Goal: Transaction & Acquisition: Purchase product/service

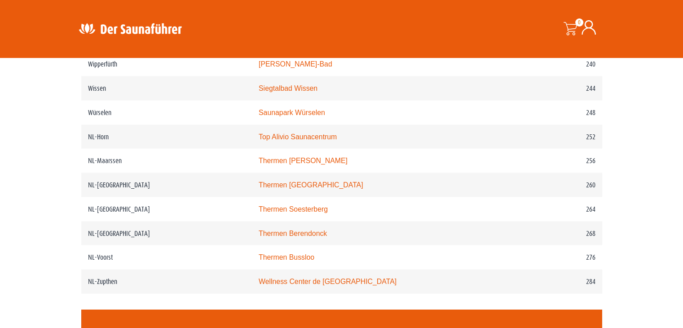
scroll to position [1806, 0]
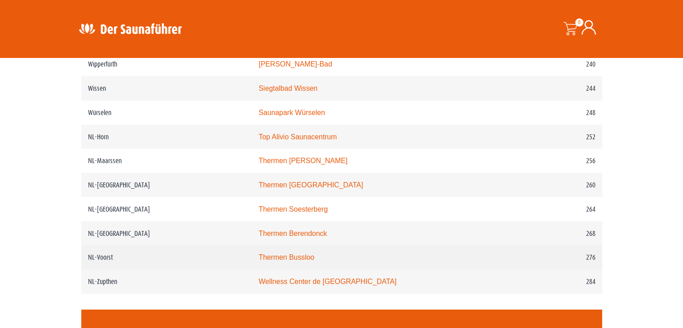
click at [299, 257] on link "Thermen Bussloo" at bounding box center [287, 257] width 56 height 8
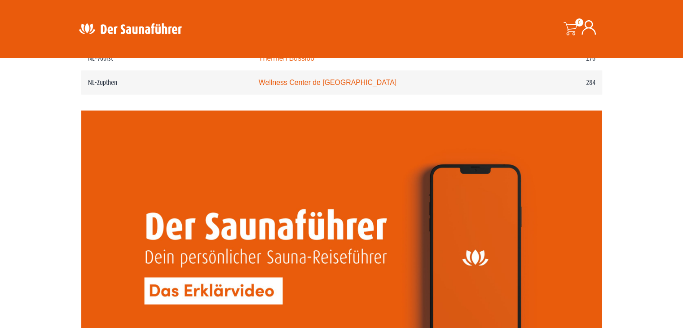
scroll to position [2283, 0]
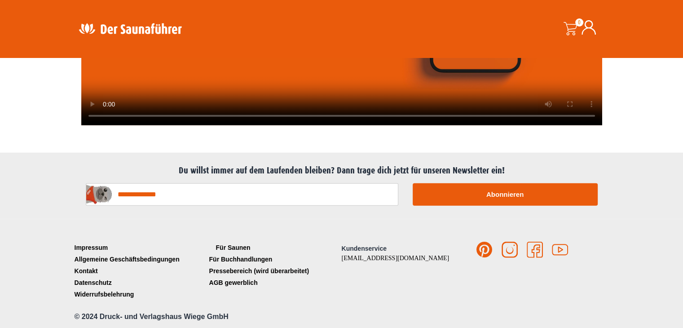
click at [242, 246] on link "Für Saunen" at bounding box center [274, 248] width 135 height 12
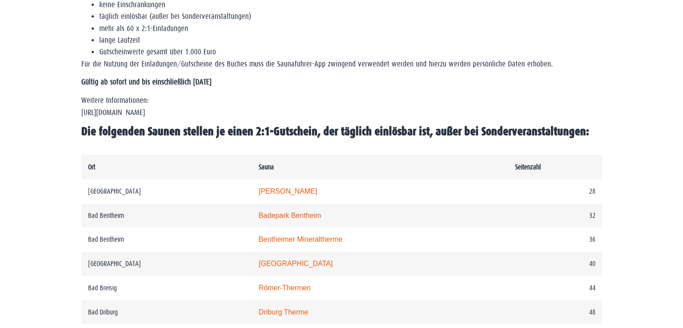
scroll to position [0, 0]
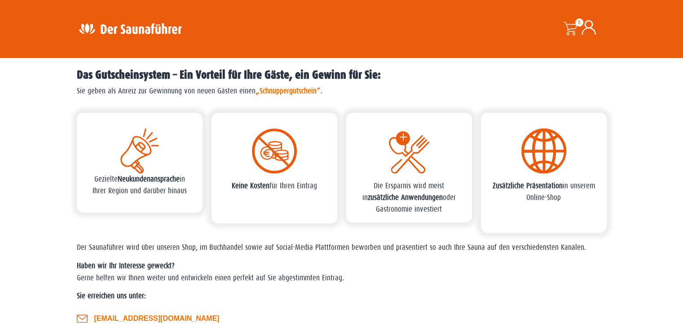
scroll to position [471, 0]
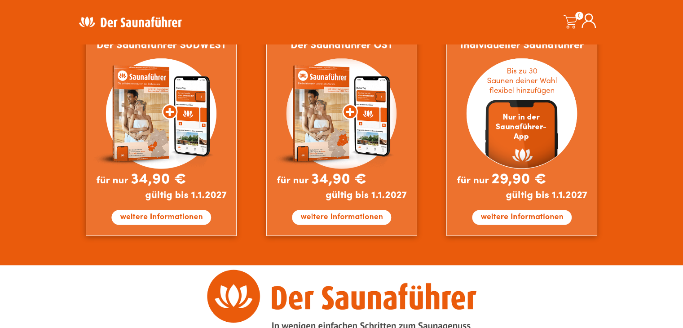
scroll to position [802, 0]
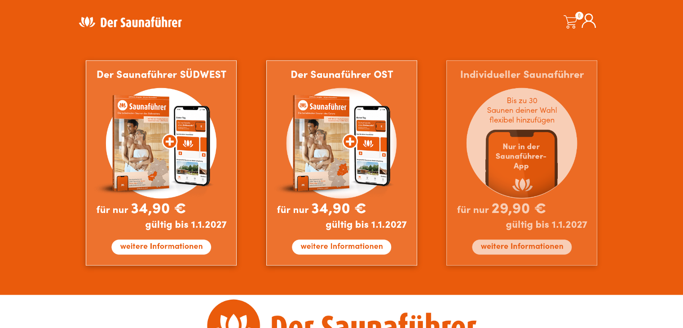
click at [535, 144] on img at bounding box center [521, 162] width 151 height 205
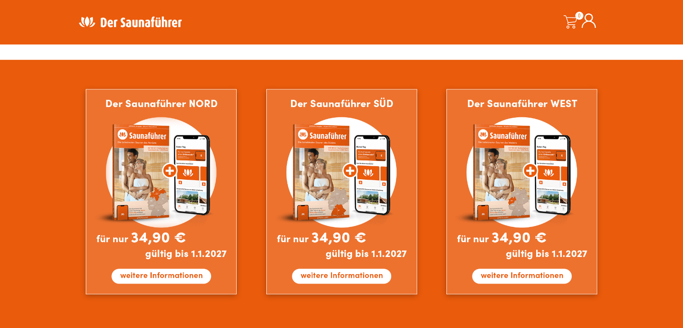
scroll to position [229, 0]
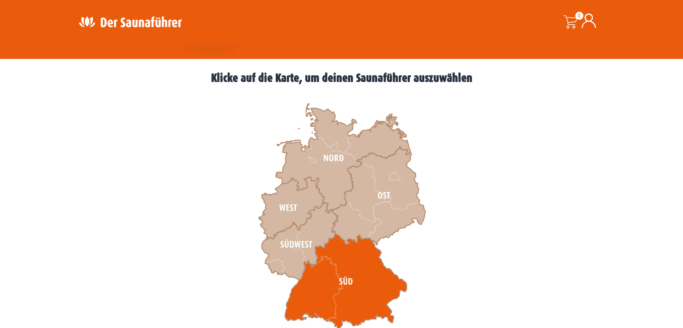
click at [352, 269] on icon at bounding box center [346, 281] width 122 height 95
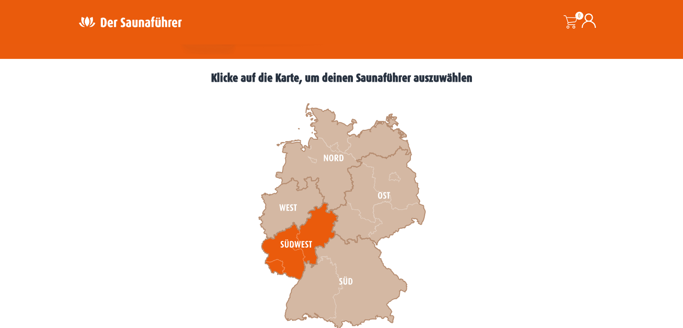
click at [300, 246] on icon at bounding box center [299, 240] width 76 height 77
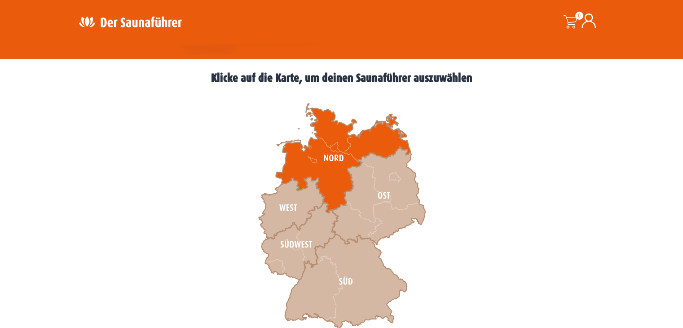
click at [331, 167] on icon at bounding box center [343, 158] width 135 height 109
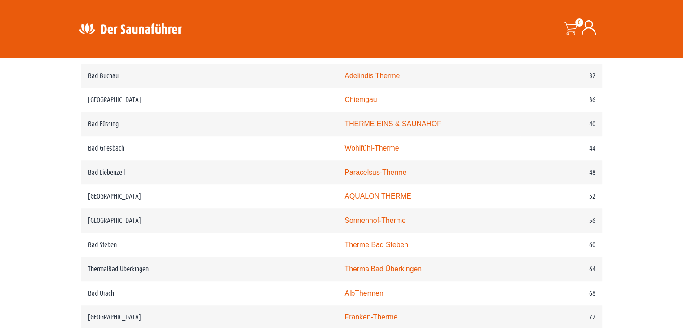
scroll to position [253, 0]
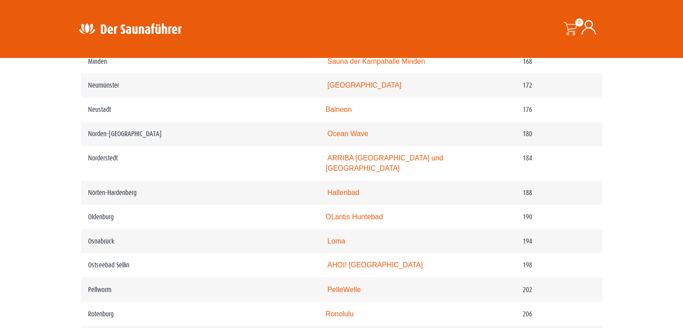
scroll to position [1719, 0]
